Goal: Transaction & Acquisition: Book appointment/travel/reservation

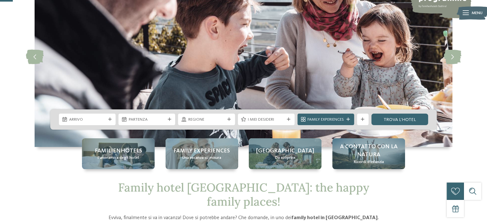
scroll to position [64, 0]
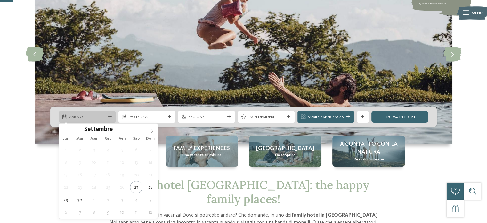
click at [110, 116] on icon at bounding box center [110, 117] width 4 height 4
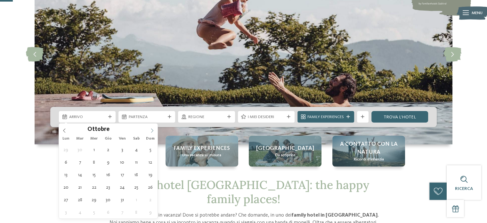
click at [152, 129] on icon at bounding box center [152, 130] width 2 height 4
type input "****"
click at [152, 129] on icon at bounding box center [152, 130] width 2 height 4
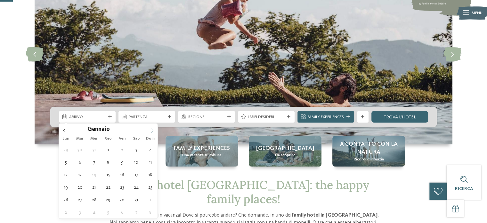
click at [152, 129] on icon at bounding box center [152, 130] width 2 height 4
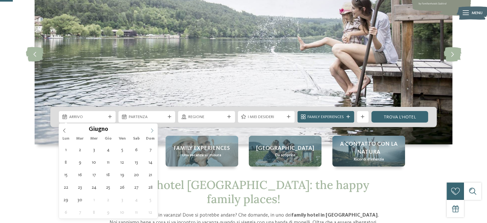
click at [152, 129] on icon at bounding box center [152, 130] width 2 height 4
type div "[DATE]"
type input "****"
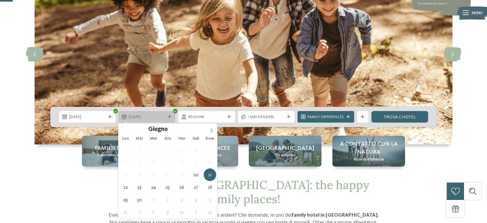
click at [168, 115] on icon at bounding box center [170, 117] width 4 height 4
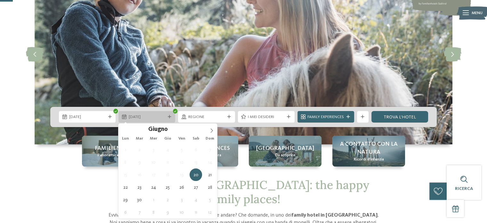
click at [156, 115] on span "[DATE]" at bounding box center [147, 117] width 37 height 6
type div "[DATE]"
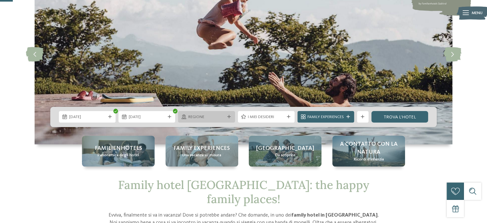
click at [229, 115] on icon at bounding box center [229, 117] width 4 height 4
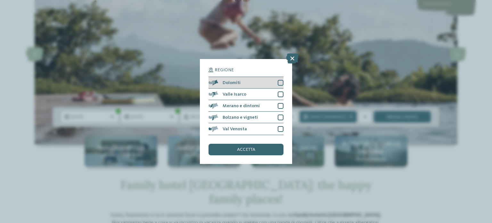
click at [279, 82] on div at bounding box center [281, 83] width 6 height 6
click at [251, 147] on span "accetta" at bounding box center [246, 149] width 18 height 4
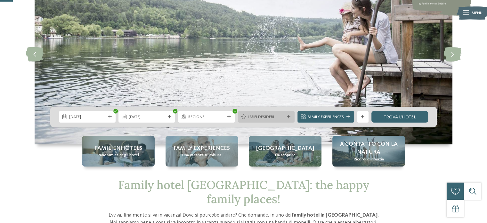
click at [288, 115] on icon at bounding box center [289, 117] width 4 height 4
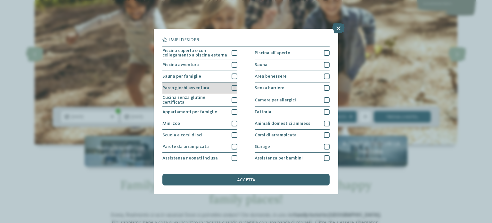
click at [234, 88] on div at bounding box center [234, 88] width 6 height 6
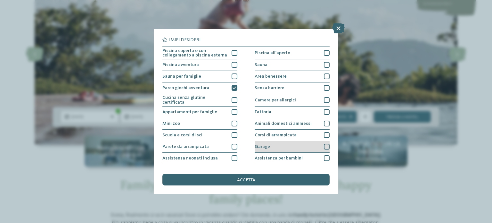
click at [324, 145] on div at bounding box center [327, 146] width 6 height 6
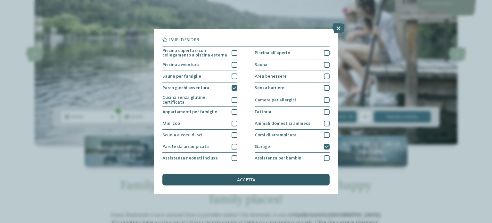
click at [272, 178] on div "accetta" at bounding box center [245, 180] width 167 height 12
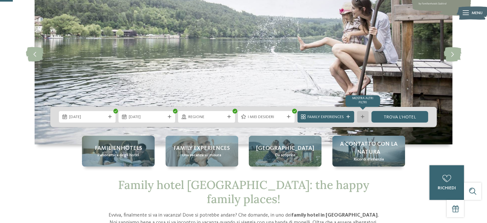
click at [363, 115] on icon at bounding box center [363, 117] width 4 height 4
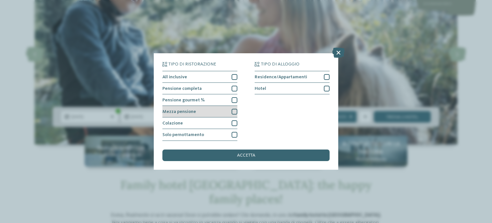
click at [235, 110] on div at bounding box center [234, 112] width 6 height 6
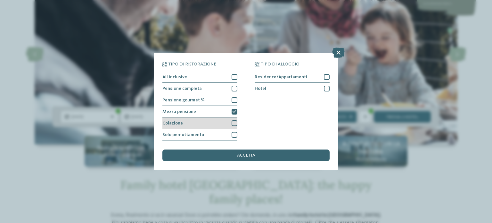
click at [233, 122] on div at bounding box center [234, 123] width 6 height 6
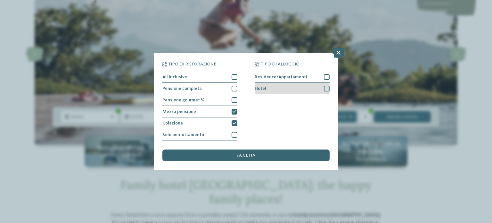
click at [327, 88] on div at bounding box center [327, 88] width 6 height 6
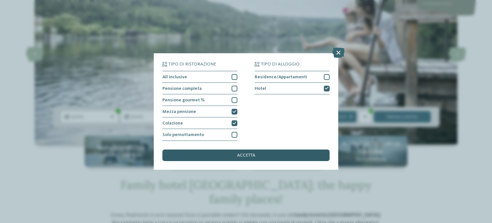
click at [257, 155] on div "accetta" at bounding box center [245, 155] width 167 height 12
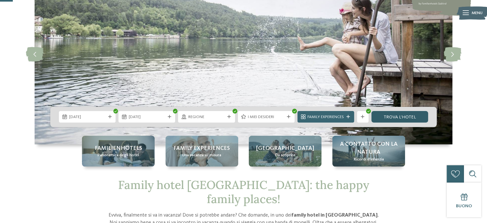
click at [408, 114] on link "trova l’hotel" at bounding box center [399, 117] width 57 height 12
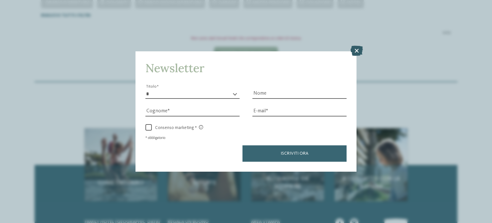
click at [358, 49] on icon at bounding box center [356, 50] width 12 height 10
